Goal: Task Accomplishment & Management: Manage account settings

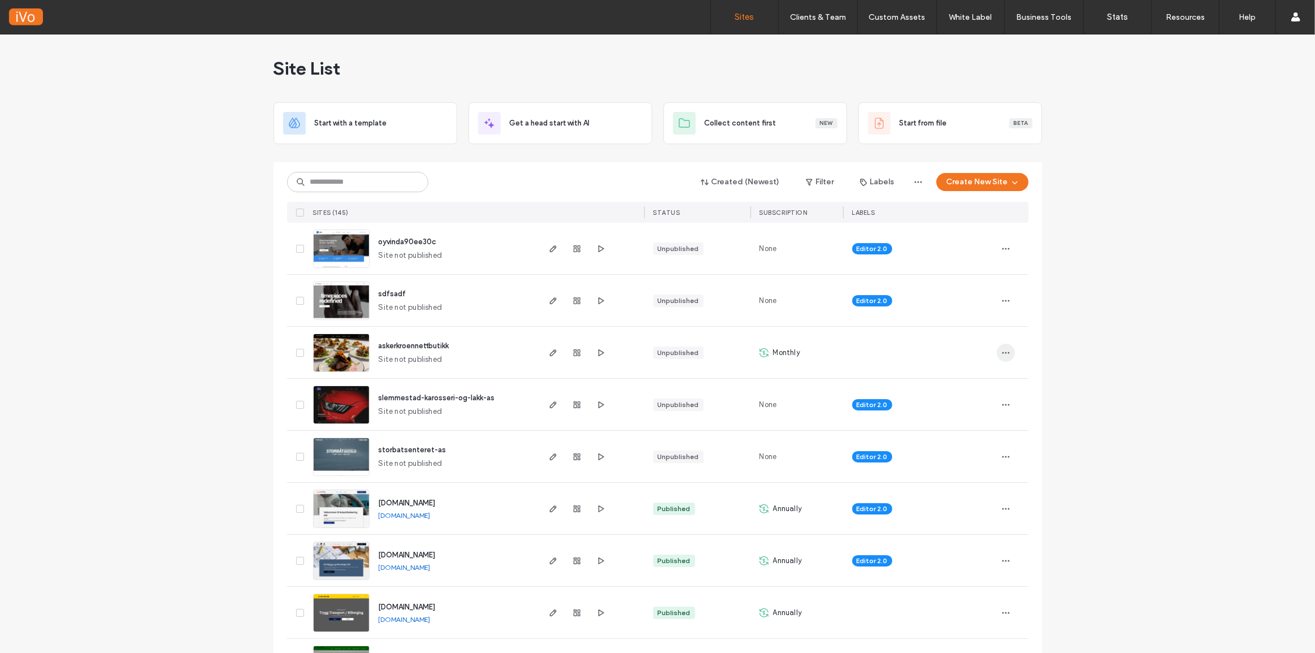
click at [1003, 350] on icon "button" at bounding box center [1005, 352] width 9 height 9
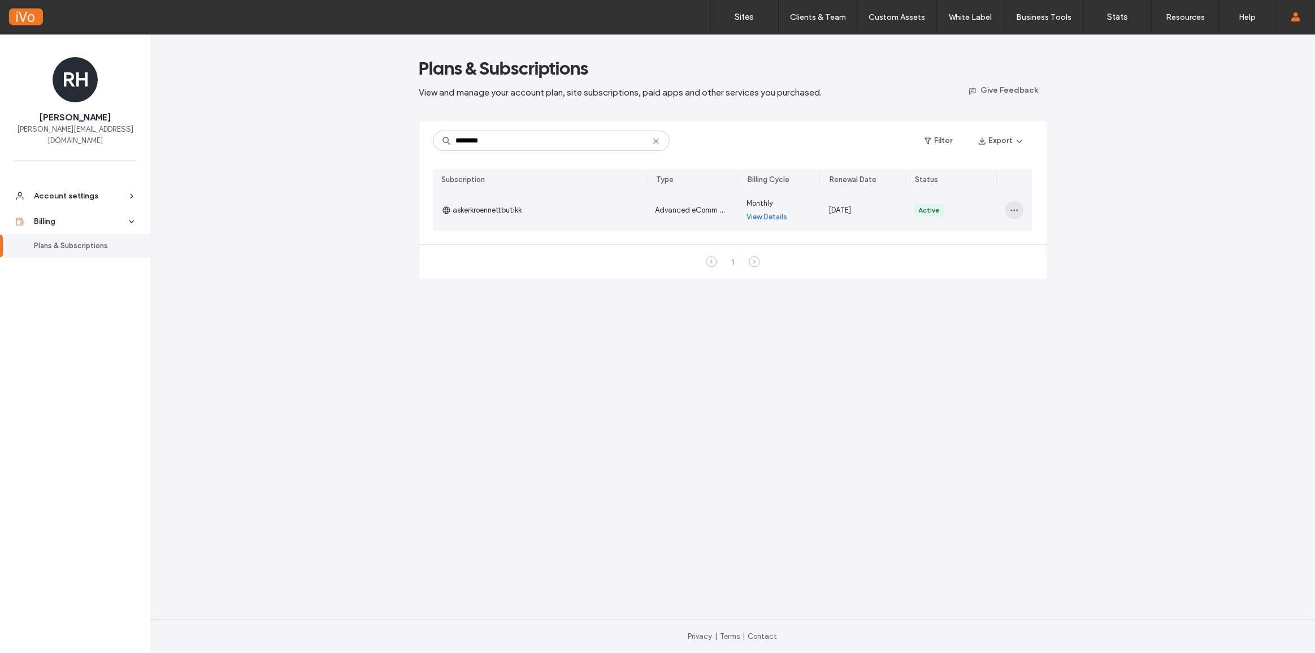
click at [1014, 207] on icon "button" at bounding box center [1014, 210] width 9 height 9
click at [1071, 259] on span "Change billing cycle" at bounding box center [1049, 260] width 68 height 11
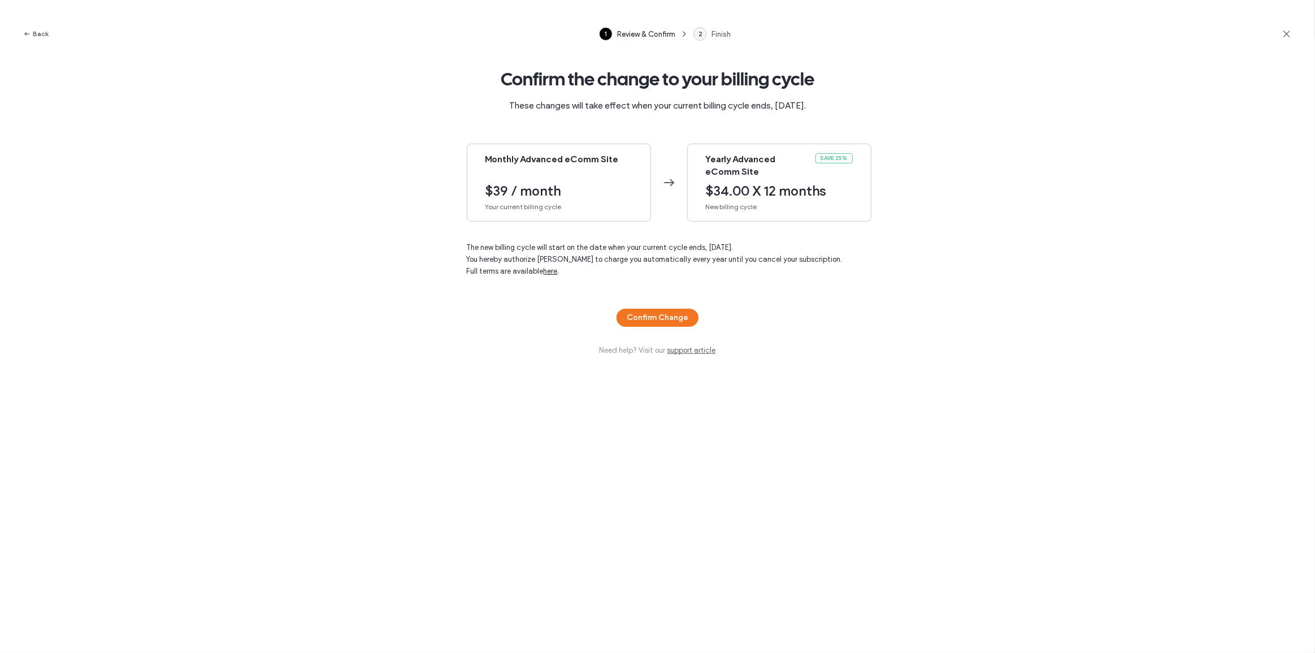
click at [758, 185] on span "$34.00 X 12 months" at bounding box center [779, 190] width 147 height 17
click at [653, 317] on button "Confirm Change" at bounding box center [657, 317] width 82 height 18
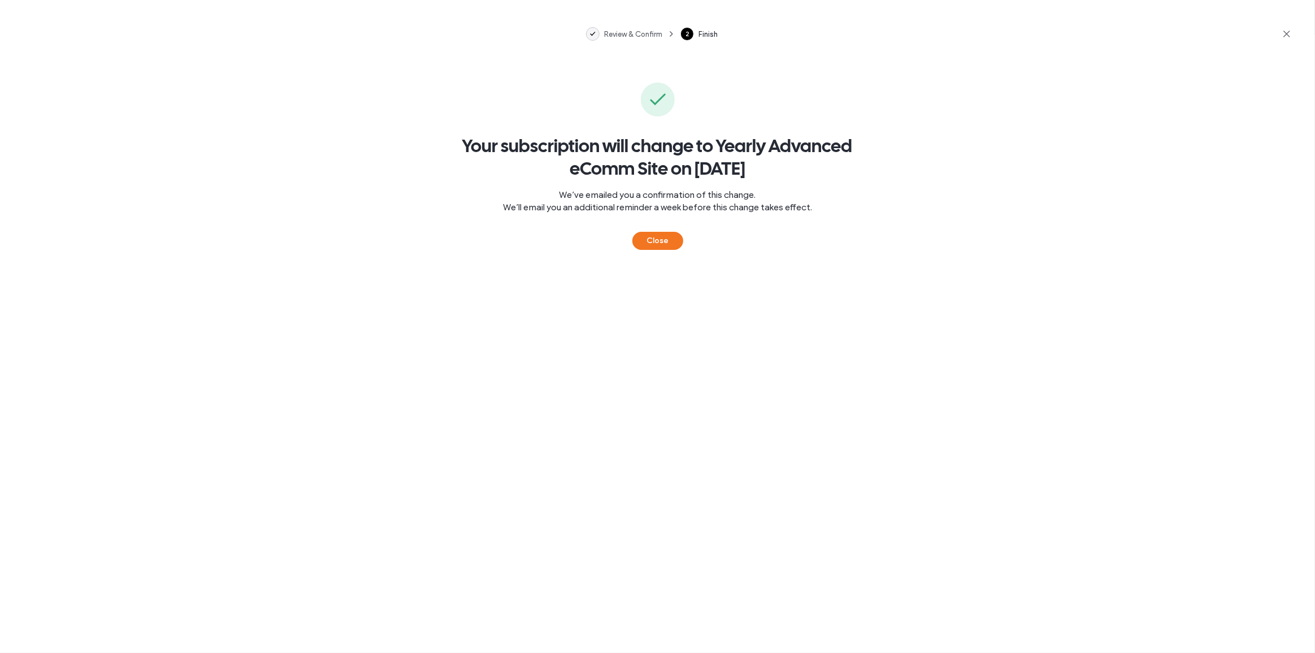
click at [673, 242] on button "Close" at bounding box center [657, 241] width 51 height 18
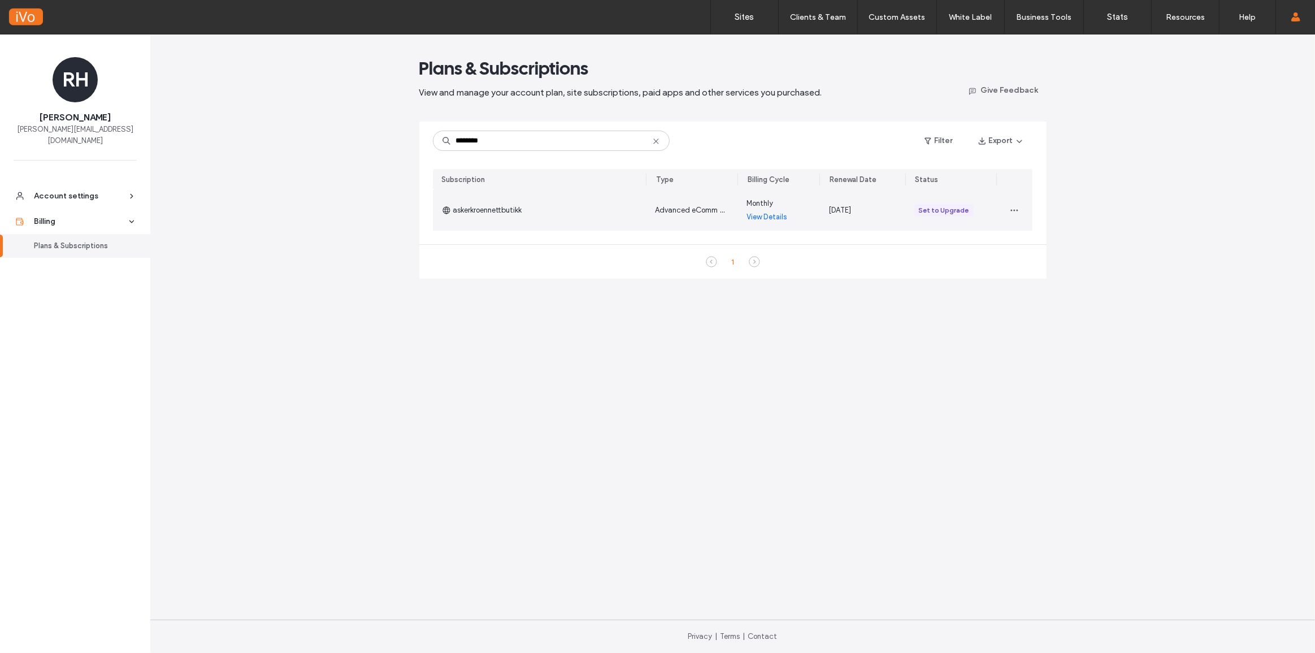
drag, startPoint x: 932, startPoint y: 214, endPoint x: 938, endPoint y: 209, distance: 7.2
click at [932, 214] on div "Set to Upgrade" at bounding box center [944, 210] width 50 height 10
click at [1013, 209] on icon "button" at bounding box center [1014, 210] width 9 height 9
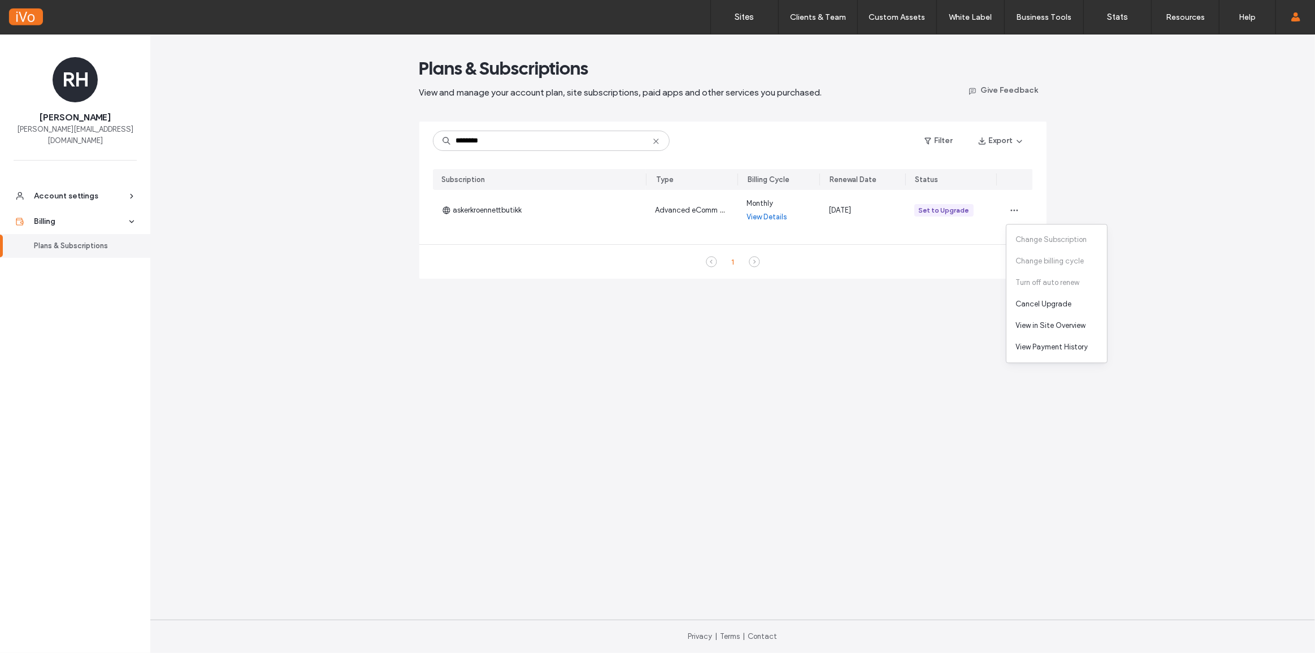
click at [1195, 231] on div "Plans & Subscriptions View and manage your account plan, site subscriptions, pa…" at bounding box center [732, 343] width 1164 height 618
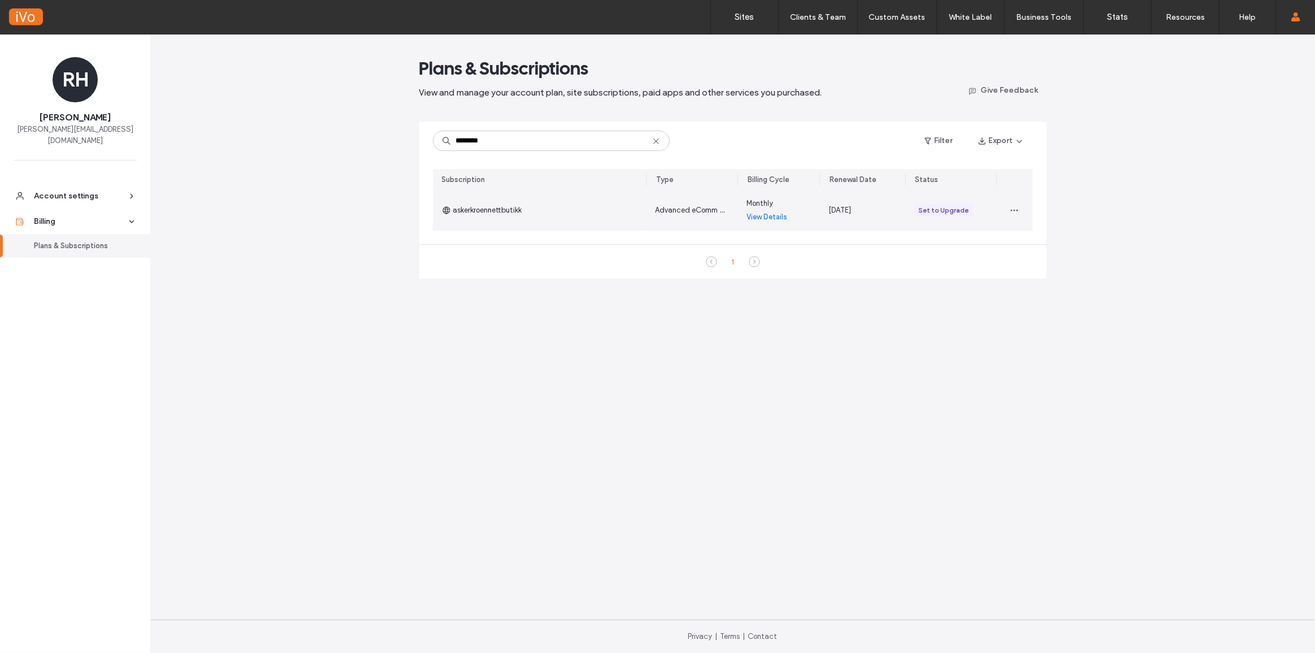
click at [486, 214] on span "askerkroennettbutikk" at bounding box center [482, 210] width 80 height 11
click at [581, 215] on div "askerkroennettbutikk" at bounding box center [540, 210] width 214 height 41
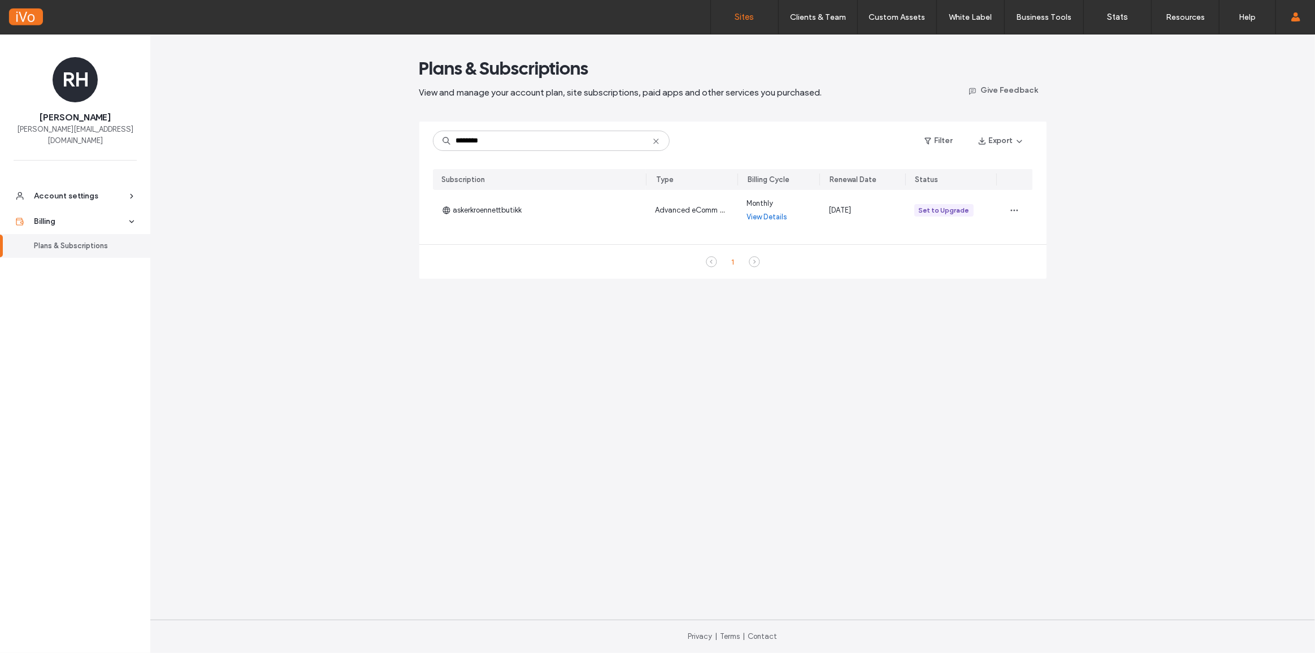
click at [741, 16] on label "Sites" at bounding box center [744, 17] width 19 height 10
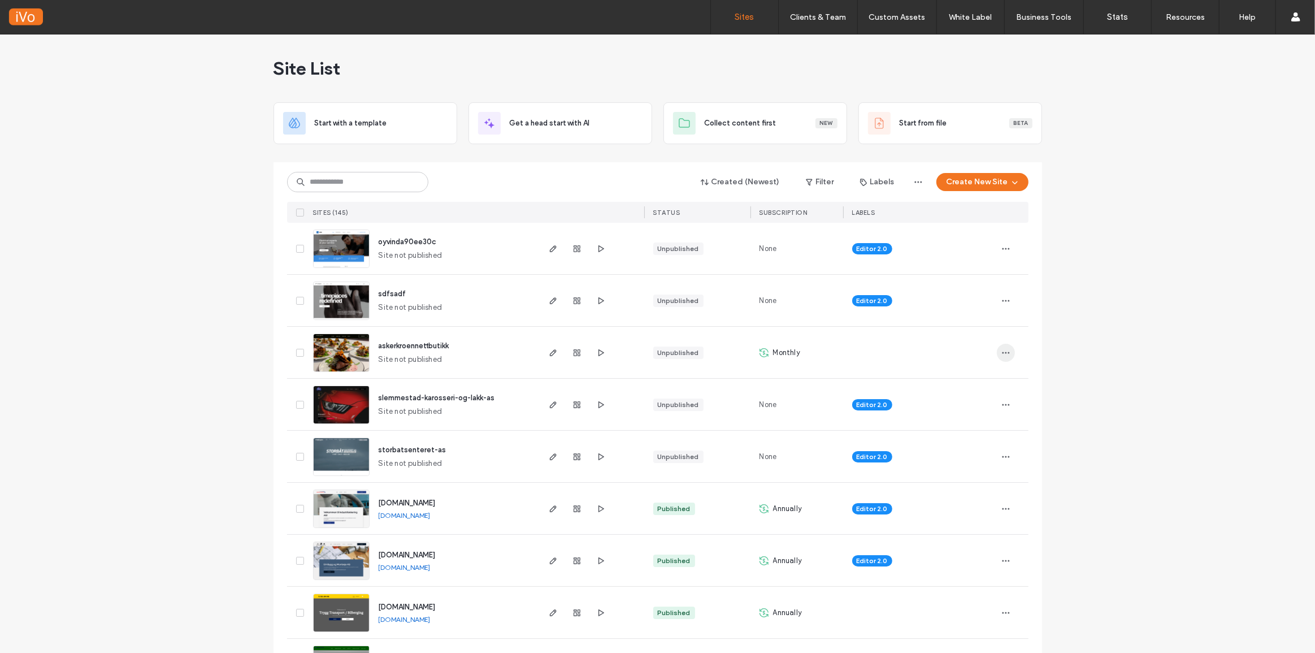
click at [997, 349] on span "button" at bounding box center [1006, 352] width 18 height 18
click at [1002, 299] on use "button" at bounding box center [1005, 300] width 7 height 2
click at [790, 343] on div "Monthly" at bounding box center [796, 352] width 93 height 51
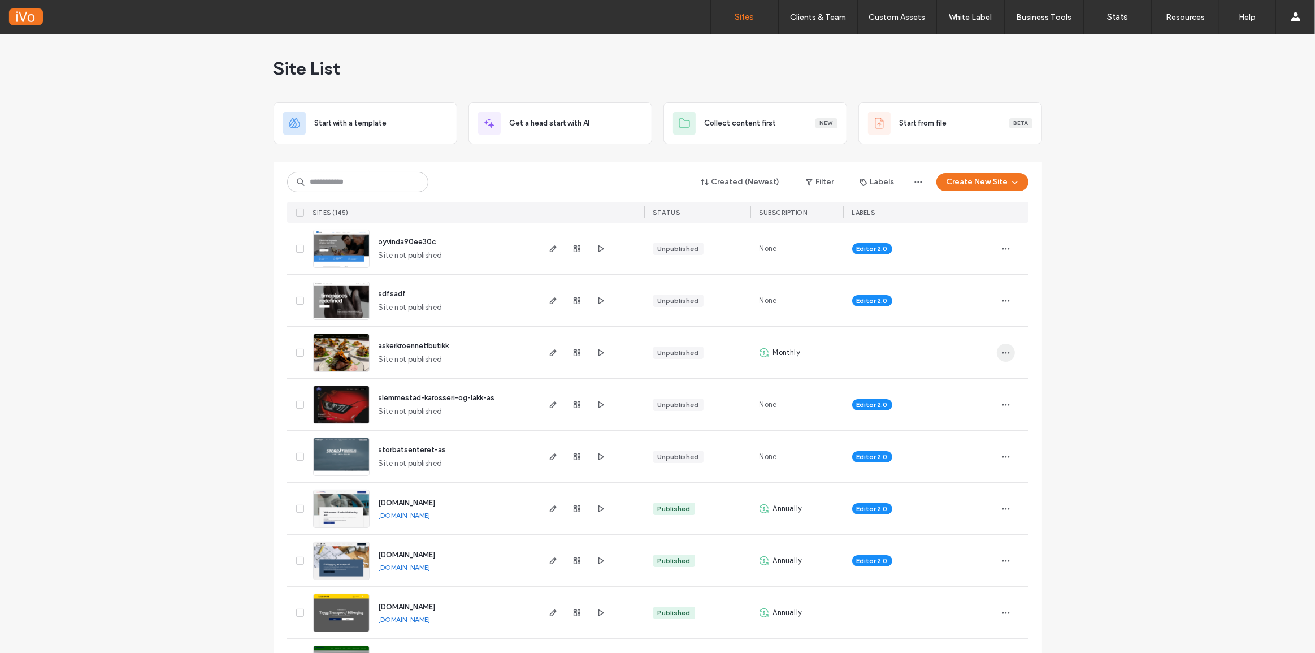
click at [1006, 351] on span "button" at bounding box center [1006, 352] width 18 height 18
click at [963, 477] on span "Site Dashboard" at bounding box center [957, 474] width 53 height 11
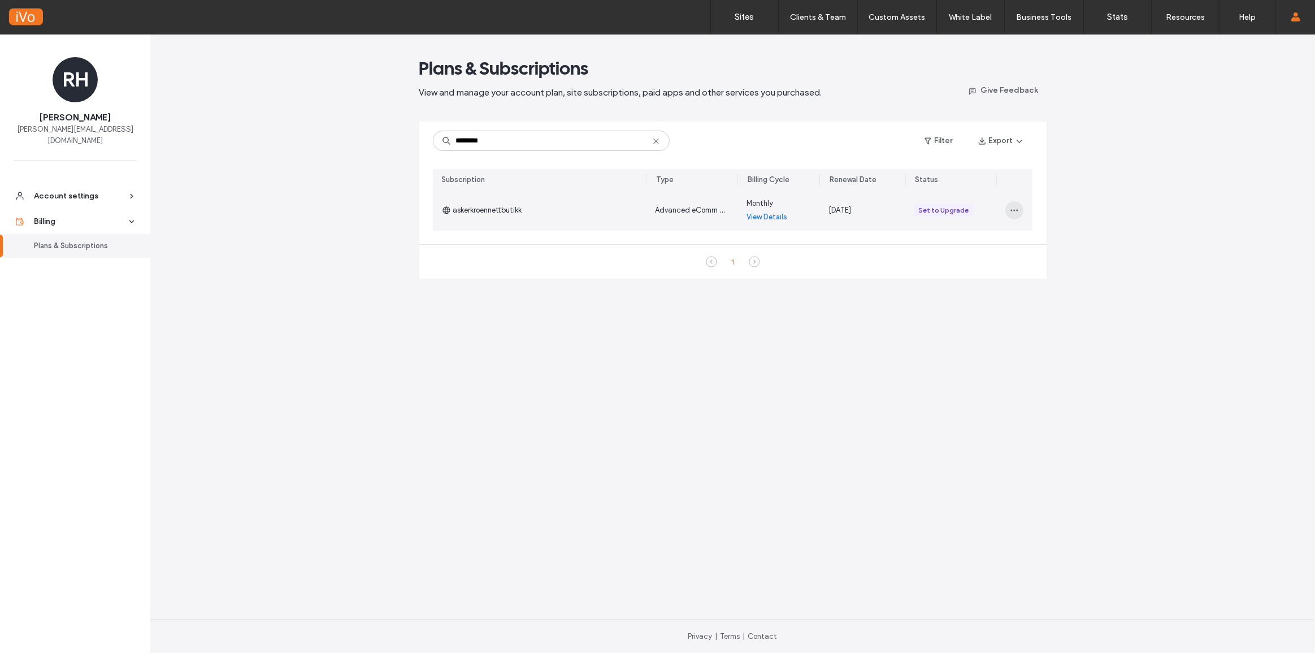
click at [1009, 209] on span "button" at bounding box center [1014, 210] width 18 height 18
click at [1063, 305] on span "Cancel Upgrade" at bounding box center [1043, 303] width 56 height 11
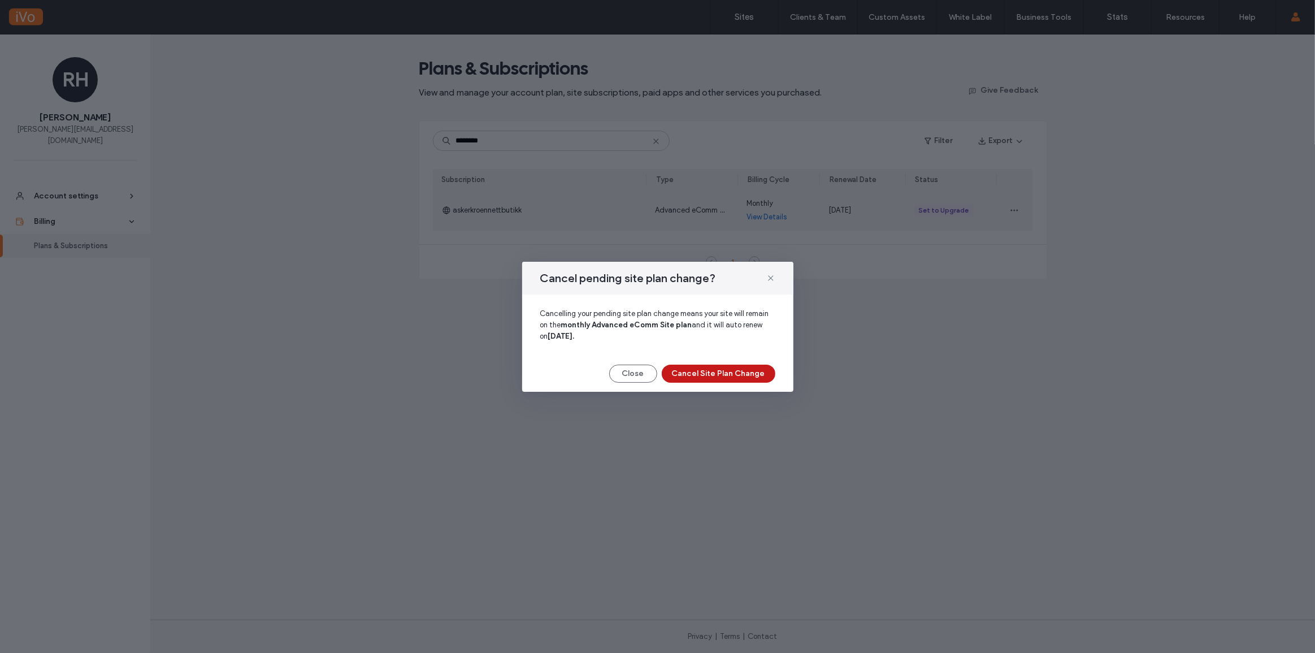
click at [718, 378] on button "Cancel Site Plan Change" at bounding box center [719, 373] width 114 height 18
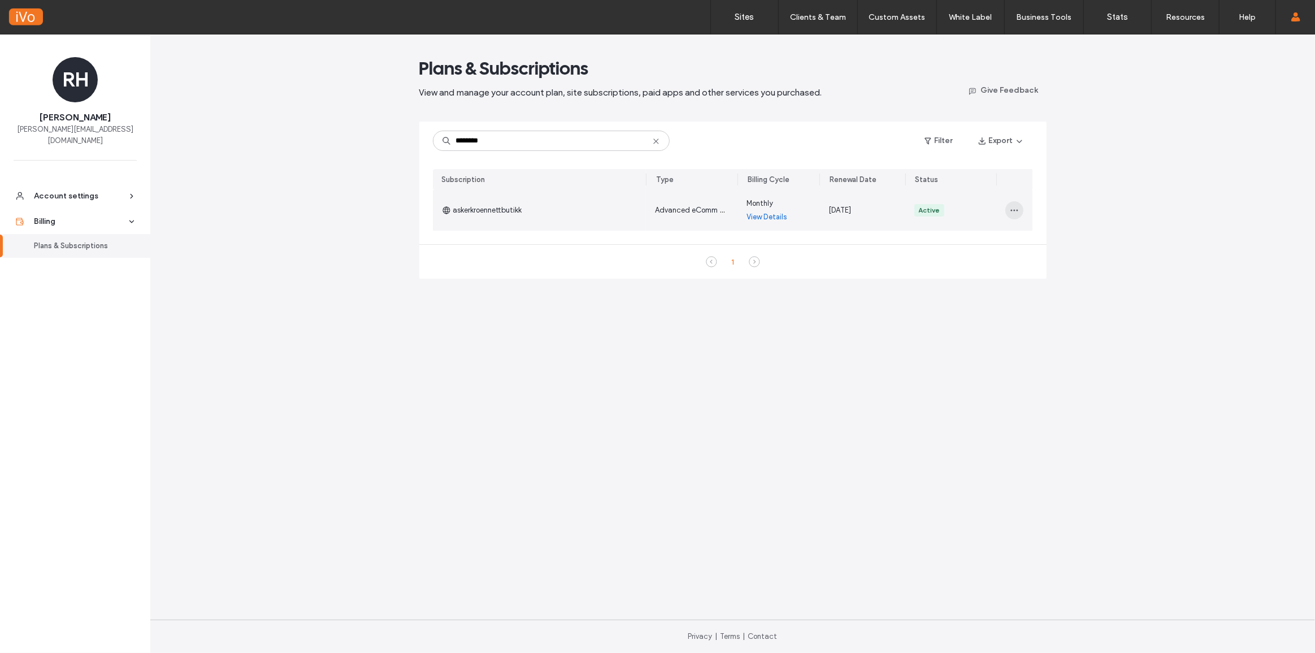
click at [1019, 212] on span "button" at bounding box center [1014, 210] width 18 height 18
click at [1059, 287] on span "Turn off auto renew" at bounding box center [1047, 282] width 64 height 11
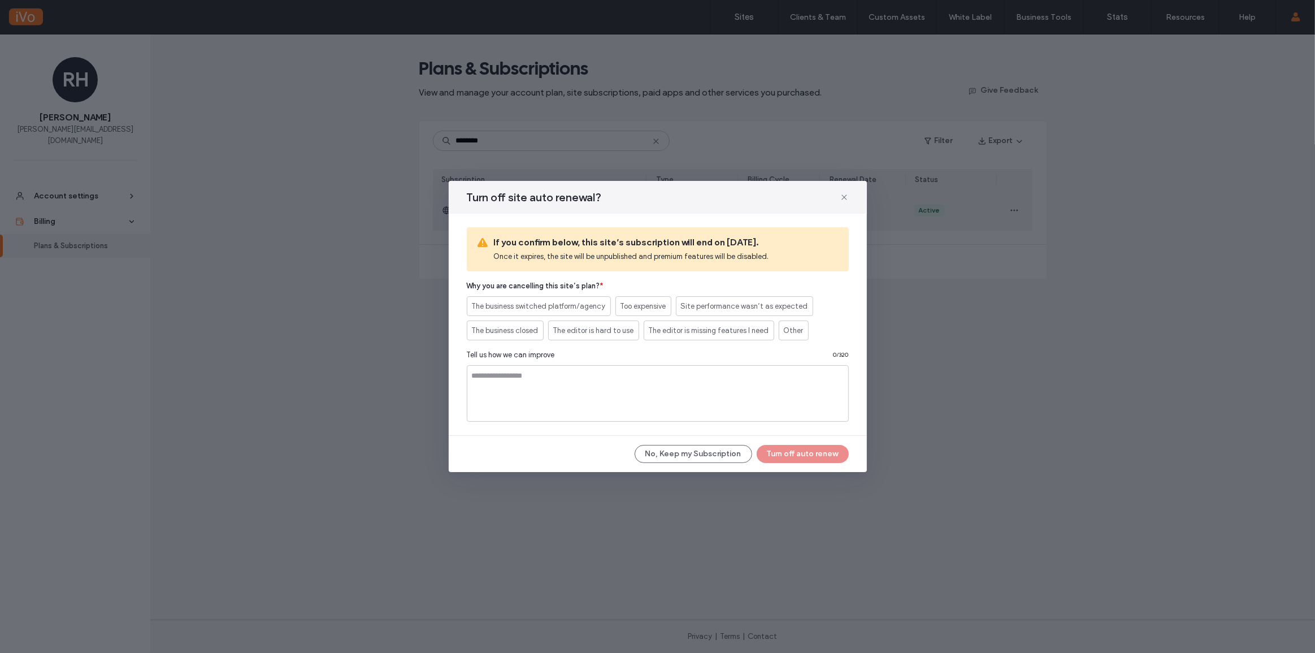
click at [823, 463] on div "Turn off site auto renewal? If you confirm below, this site’s subscription will…" at bounding box center [658, 326] width 418 height 291
click at [801, 338] on label "Other" at bounding box center [794, 330] width 30 height 20
click at [746, 399] on textarea at bounding box center [658, 393] width 382 height 56
type textarea "*"
type textarea "**********"
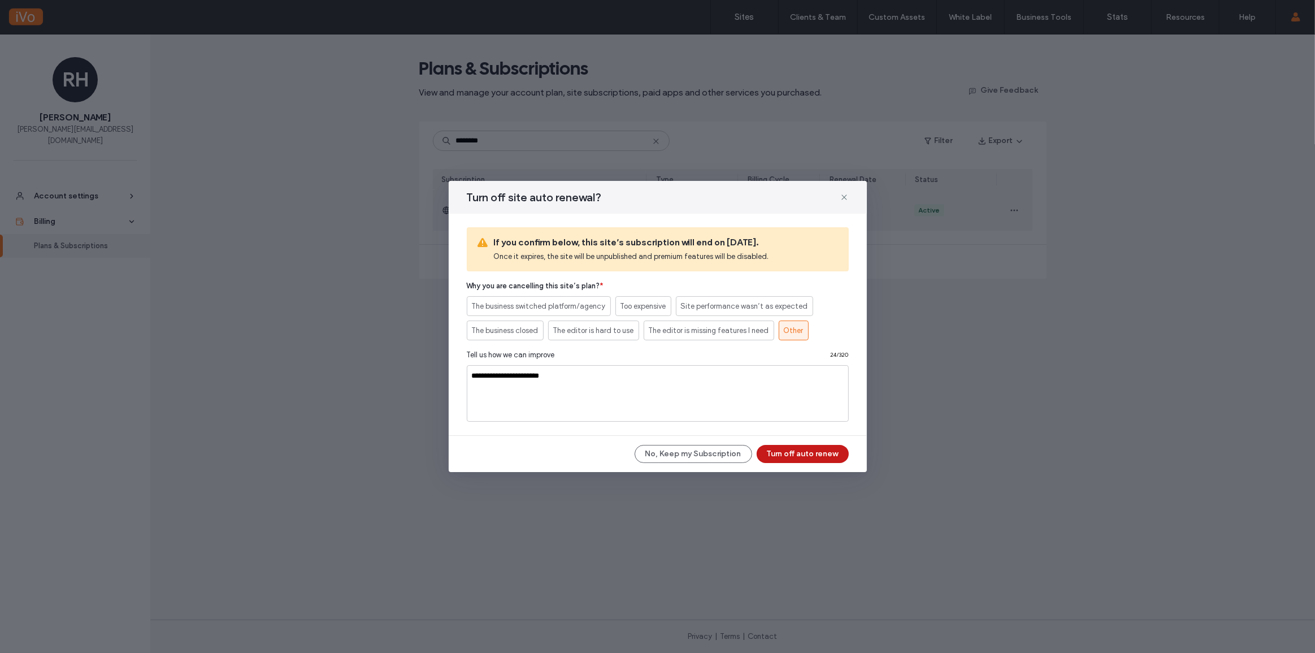
click at [814, 453] on button "Turn off auto renew" at bounding box center [802, 454] width 92 height 18
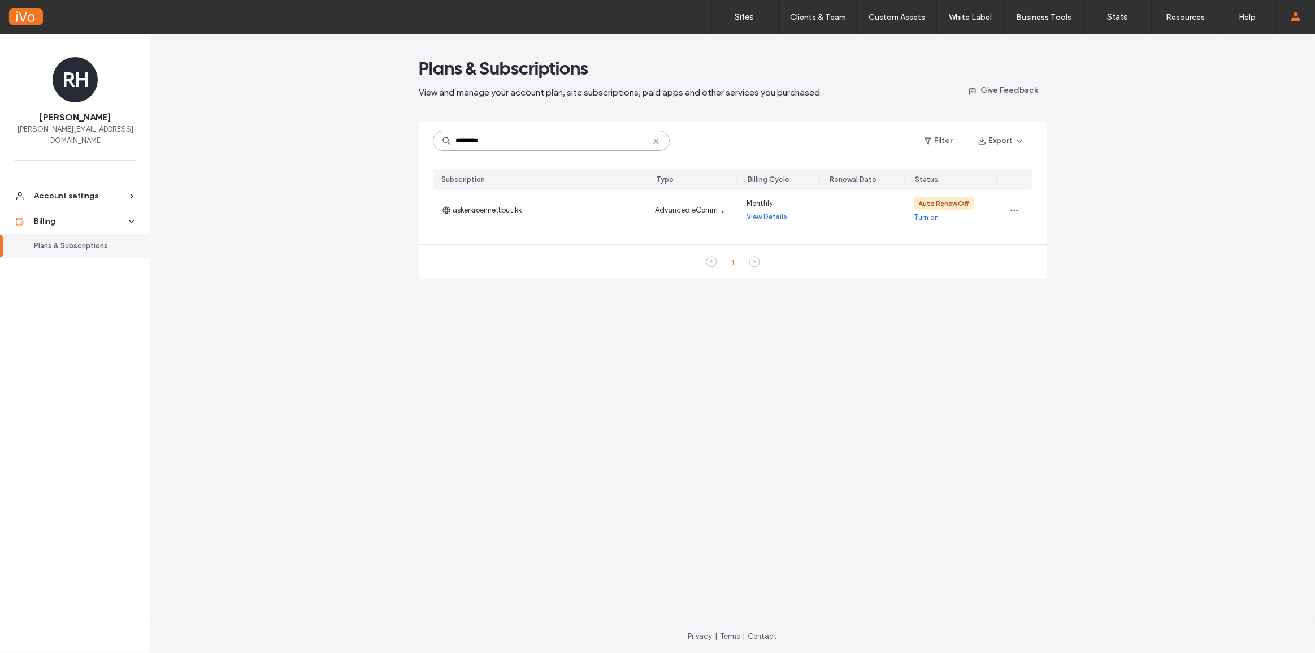
click at [527, 143] on input "********" at bounding box center [551, 141] width 237 height 20
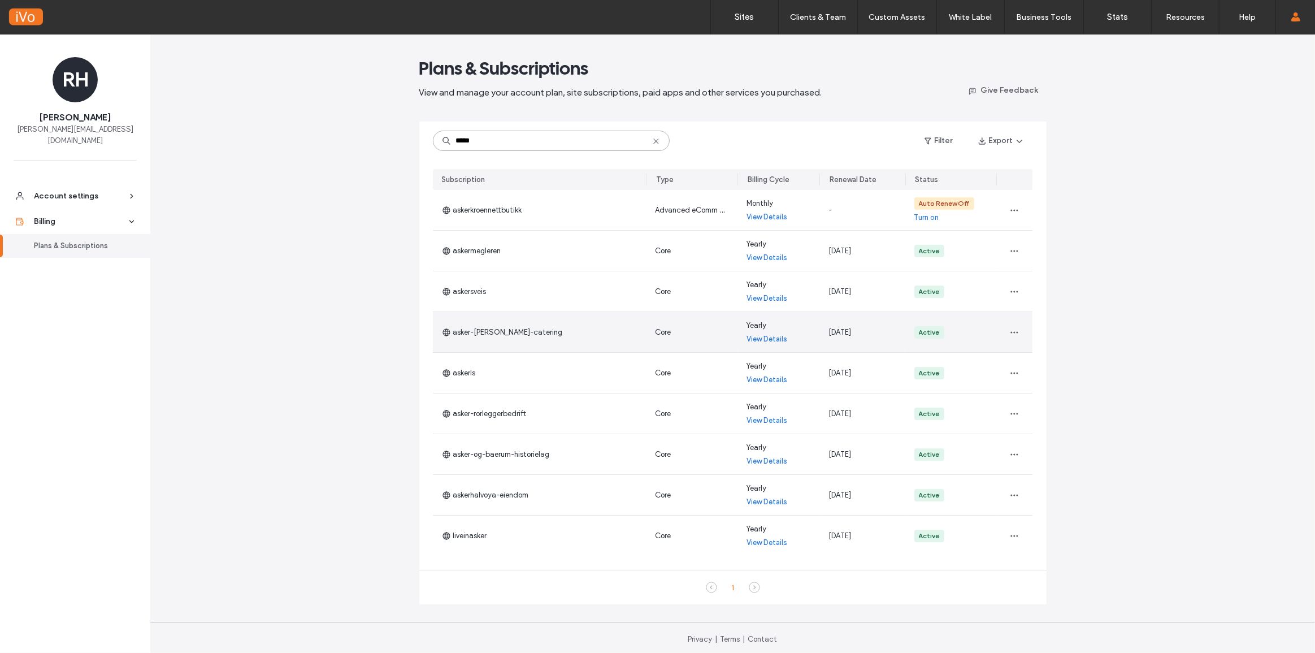
type input "*****"
click at [484, 330] on span "asker-kroen-catering" at bounding box center [502, 332] width 121 height 11
click at [1010, 333] on icon "button" at bounding box center [1014, 332] width 9 height 9
click at [1050, 402] on span "View in Site Overview" at bounding box center [1046, 404] width 70 height 11
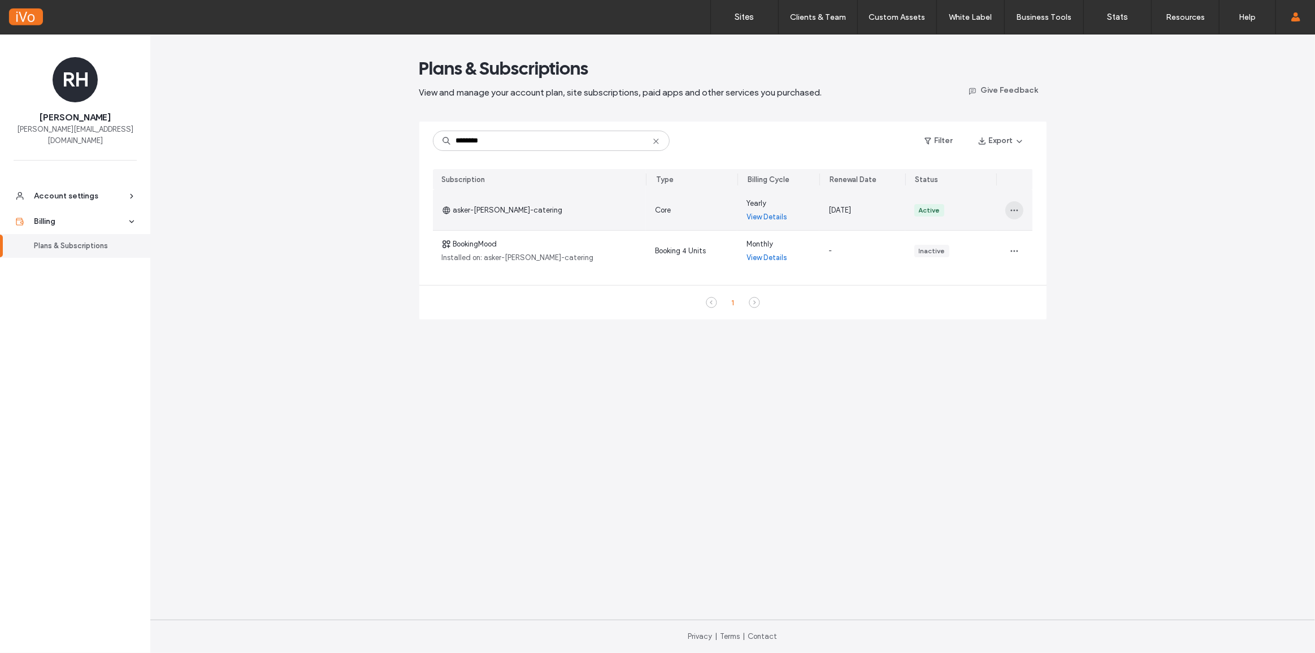
click at [1016, 209] on use "button" at bounding box center [1014, 210] width 7 height 2
click at [538, 206] on div "asker-[PERSON_NAME]-catering" at bounding box center [540, 210] width 214 height 40
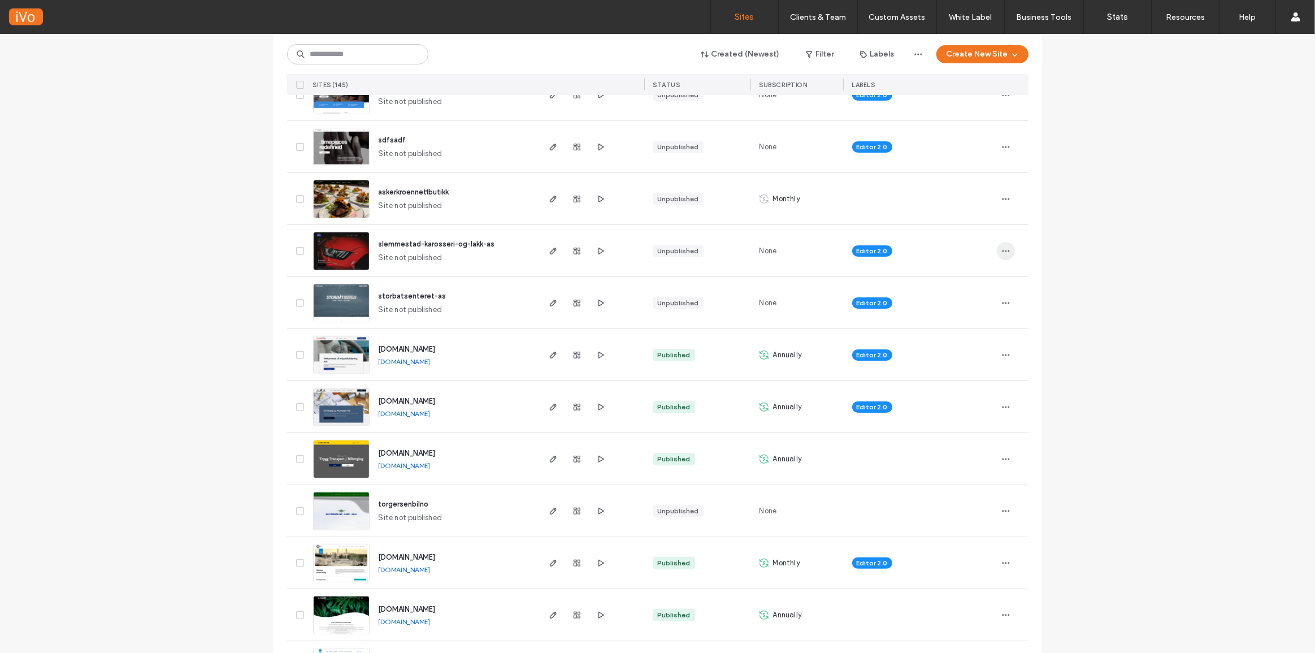
click at [1003, 249] on icon "button" at bounding box center [1005, 250] width 9 height 9
click at [429, 242] on span "slemmestad-karosseri-og-lakk-as" at bounding box center [437, 244] width 116 height 8
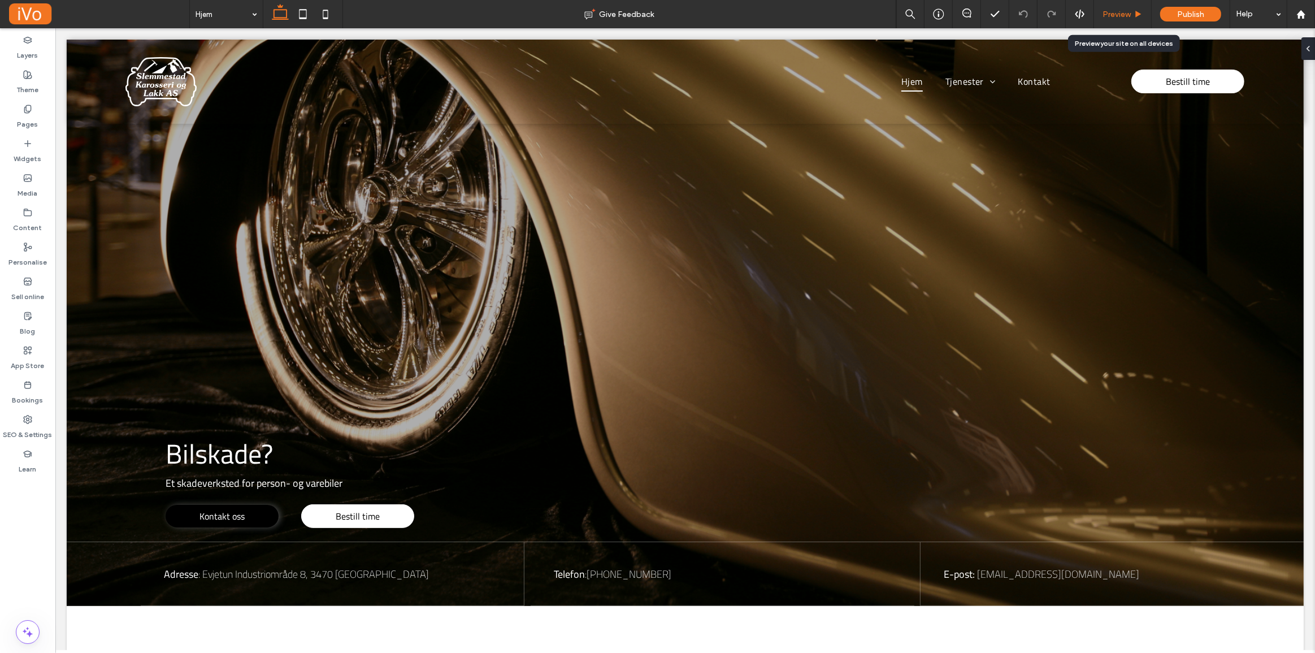
click at [1121, 12] on span "Preview" at bounding box center [1116, 15] width 28 height 10
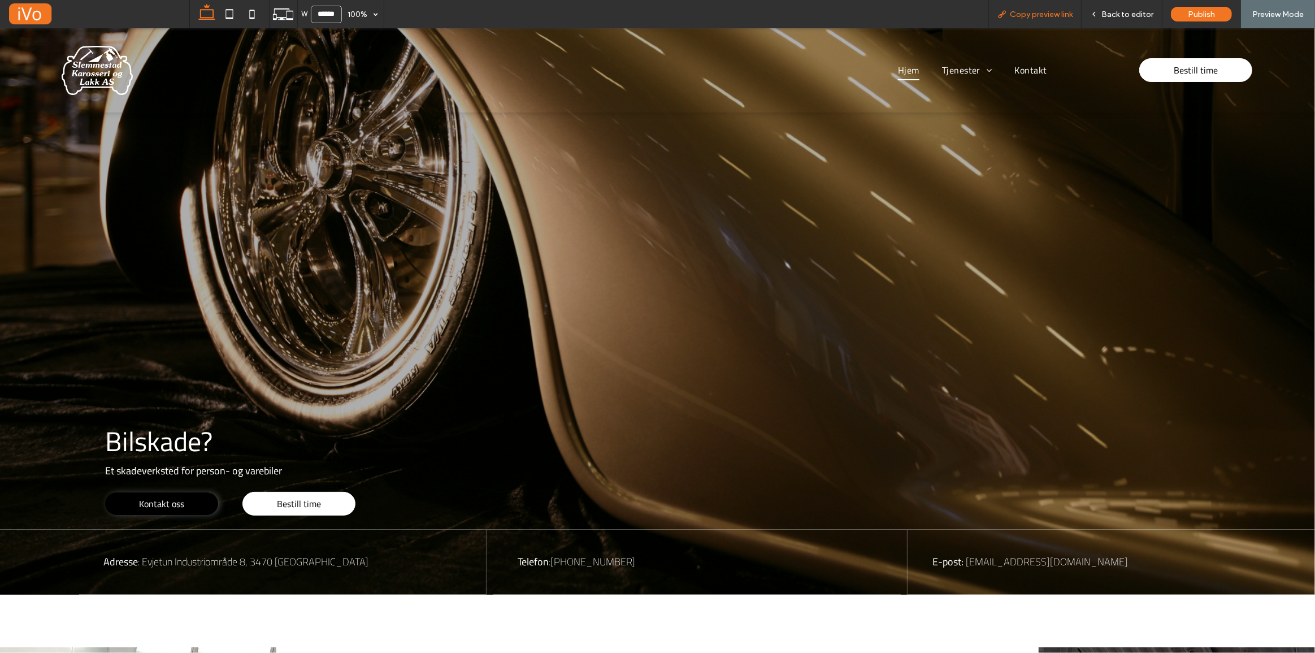
drag, startPoint x: 1038, startPoint y: 17, endPoint x: 904, endPoint y: 16, distance: 134.5
click at [1038, 17] on span "Copy preview link" at bounding box center [1041, 15] width 63 height 10
